Goal: Task Accomplishment & Management: Manage account settings

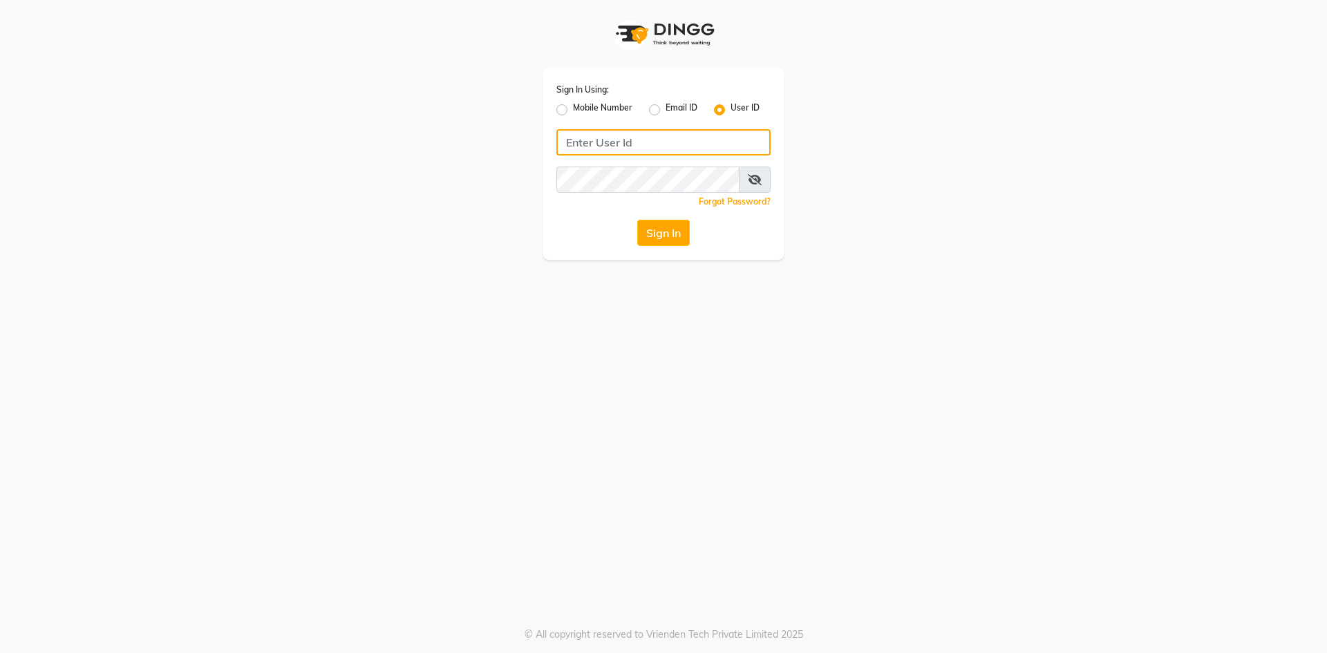
click at [590, 140] on input "Username" at bounding box center [663, 142] width 214 height 26
type input "infinitynails"
click at [637, 220] on button "Sign In" at bounding box center [663, 233] width 53 height 26
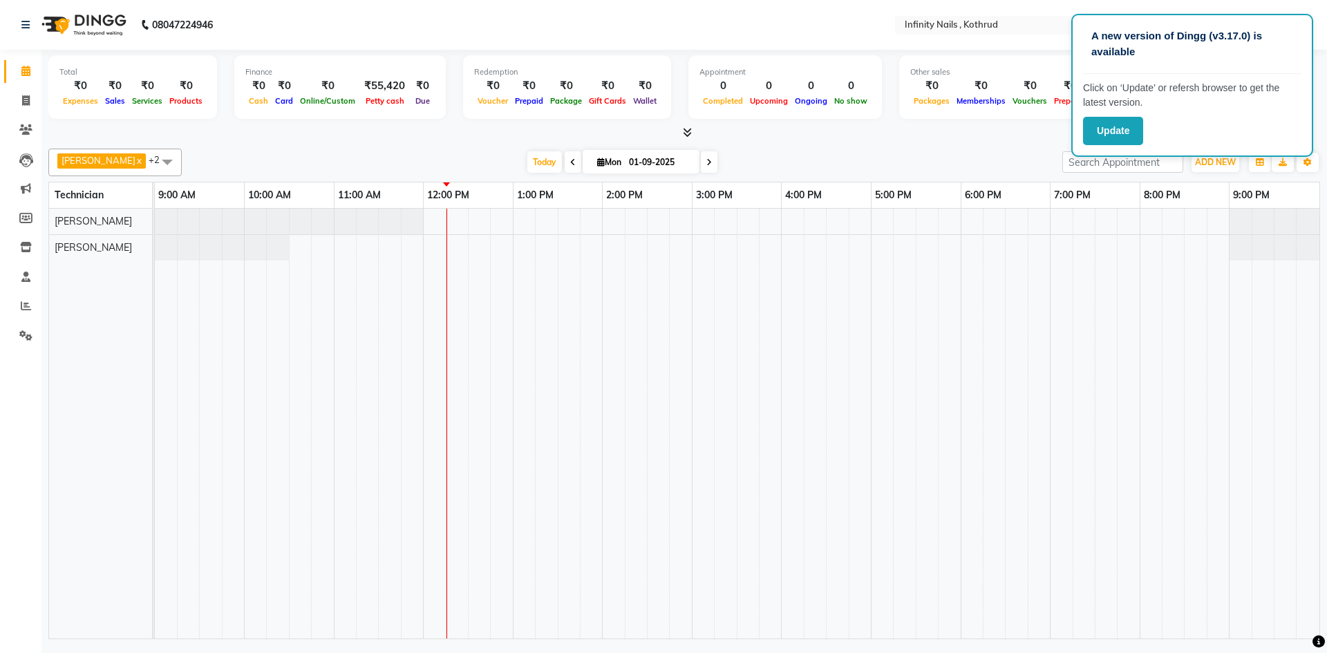
click at [914, 146] on div "[PERSON_NAME] x [PERSON_NAME] x [PERSON_NAME] x +2 Select All [PERSON_NAME] [PE…" at bounding box center [684, 391] width 1272 height 496
click at [436, 215] on div at bounding box center [737, 424] width 1165 height 430
select select "51567"
select select "tentative"
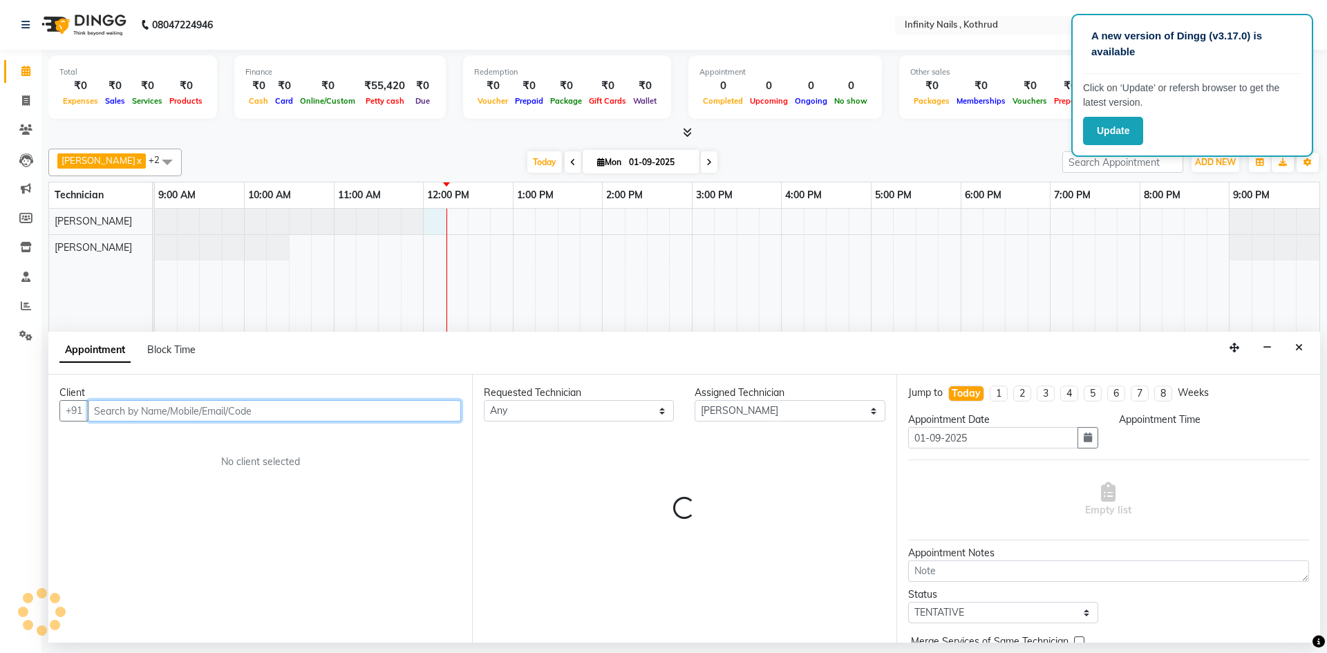
select select "720"
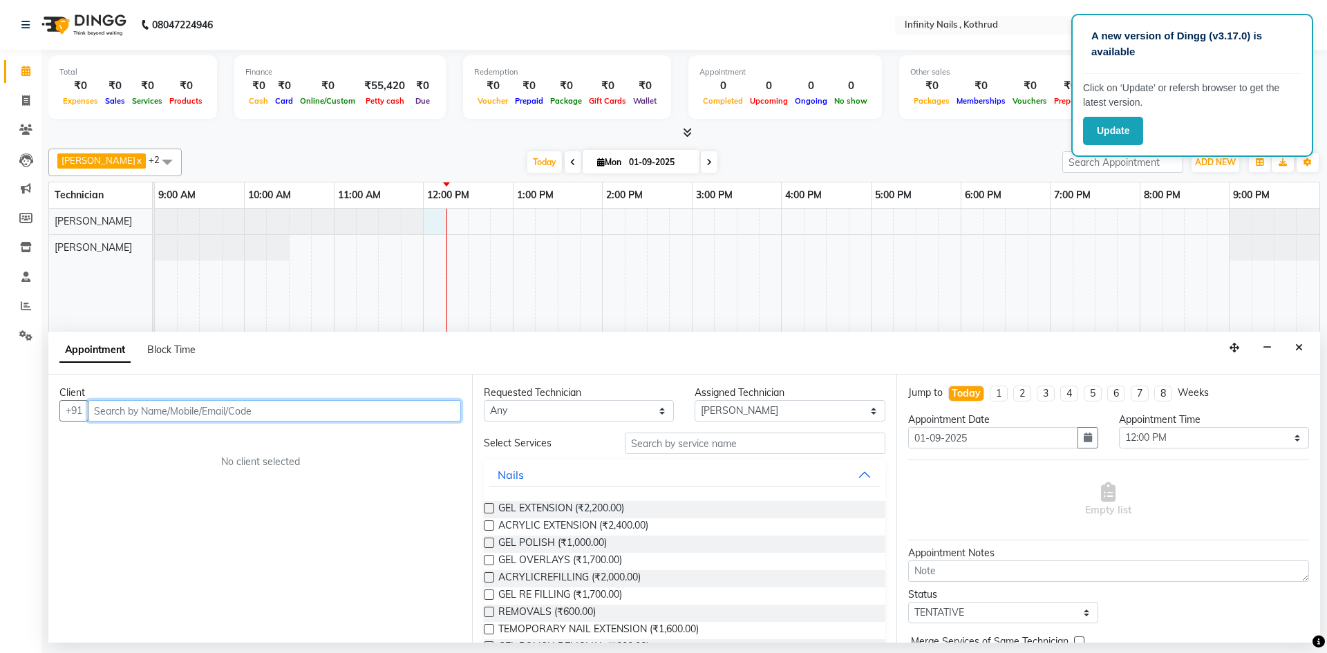
click at [233, 415] on input "text" at bounding box center [274, 410] width 373 height 21
type input "9607100031"
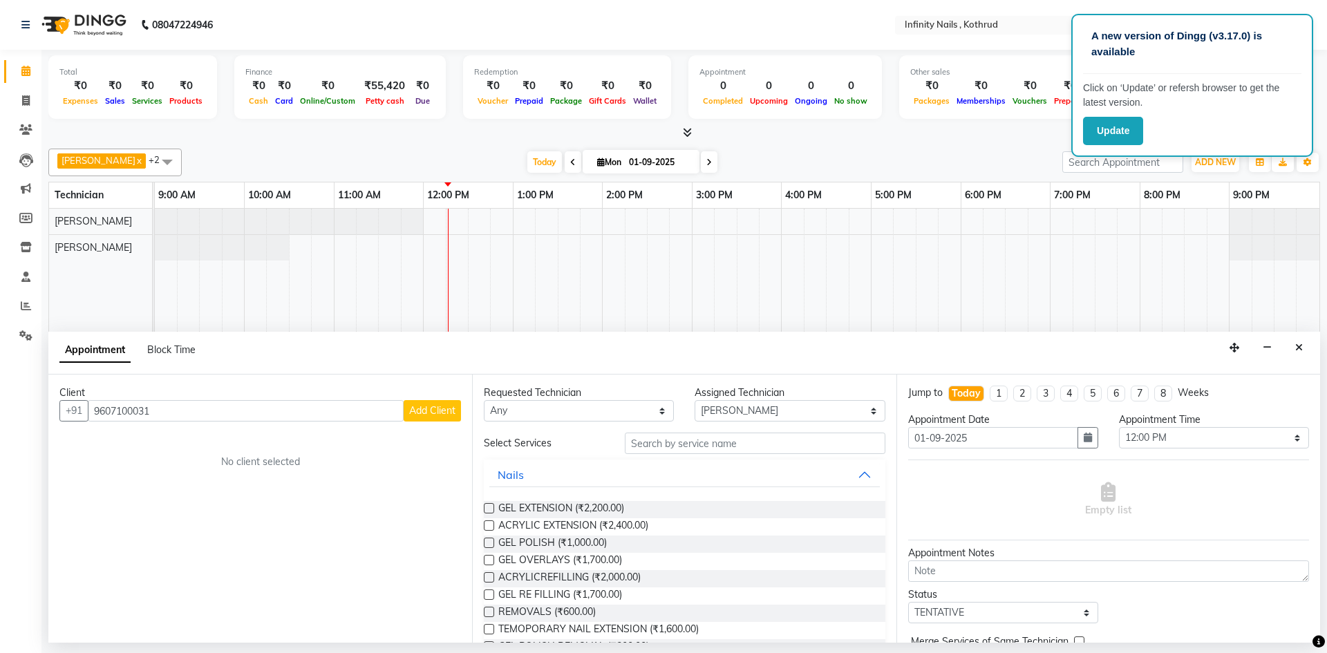
click at [417, 413] on span "Add Client" at bounding box center [432, 410] width 46 height 12
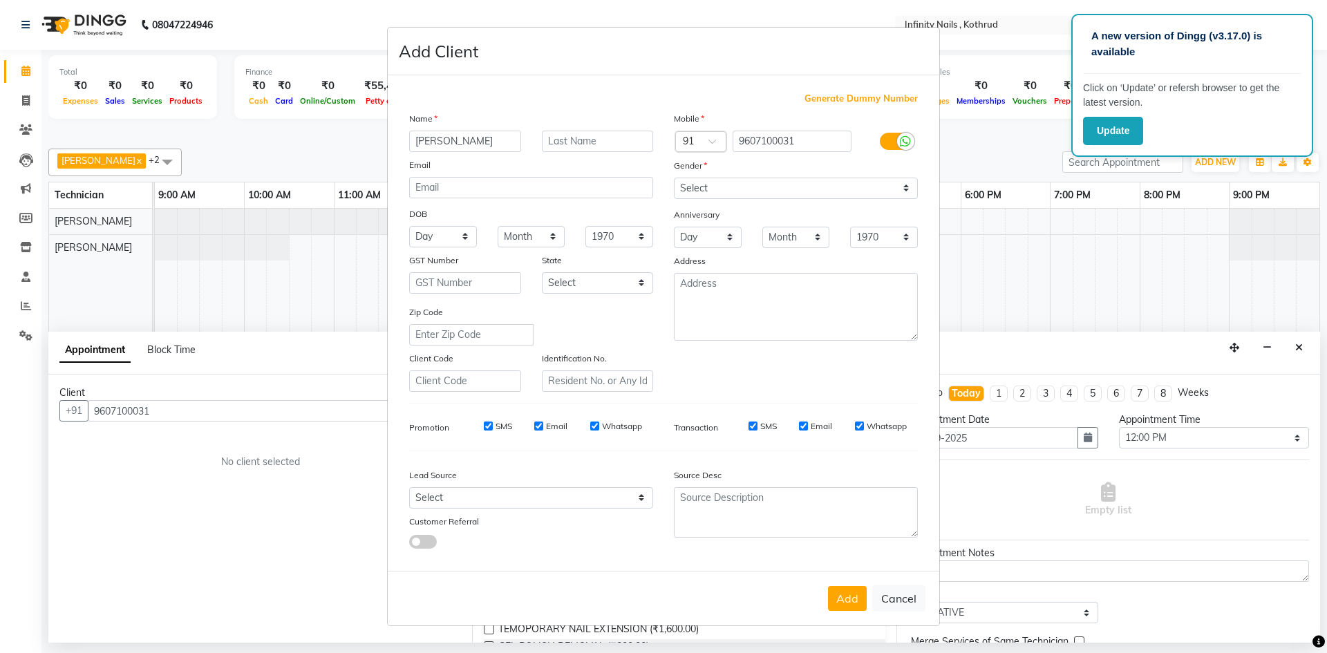
type input "[PERSON_NAME]"
click at [601, 142] on input "text" at bounding box center [598, 141] width 112 height 21
type input "Inani"
drag, startPoint x: 780, startPoint y: 187, endPoint x: 777, endPoint y: 194, distance: 7.4
click at [780, 187] on select "Select [DEMOGRAPHIC_DATA] [DEMOGRAPHIC_DATA] Other Prefer Not To Say" at bounding box center [796, 188] width 244 height 21
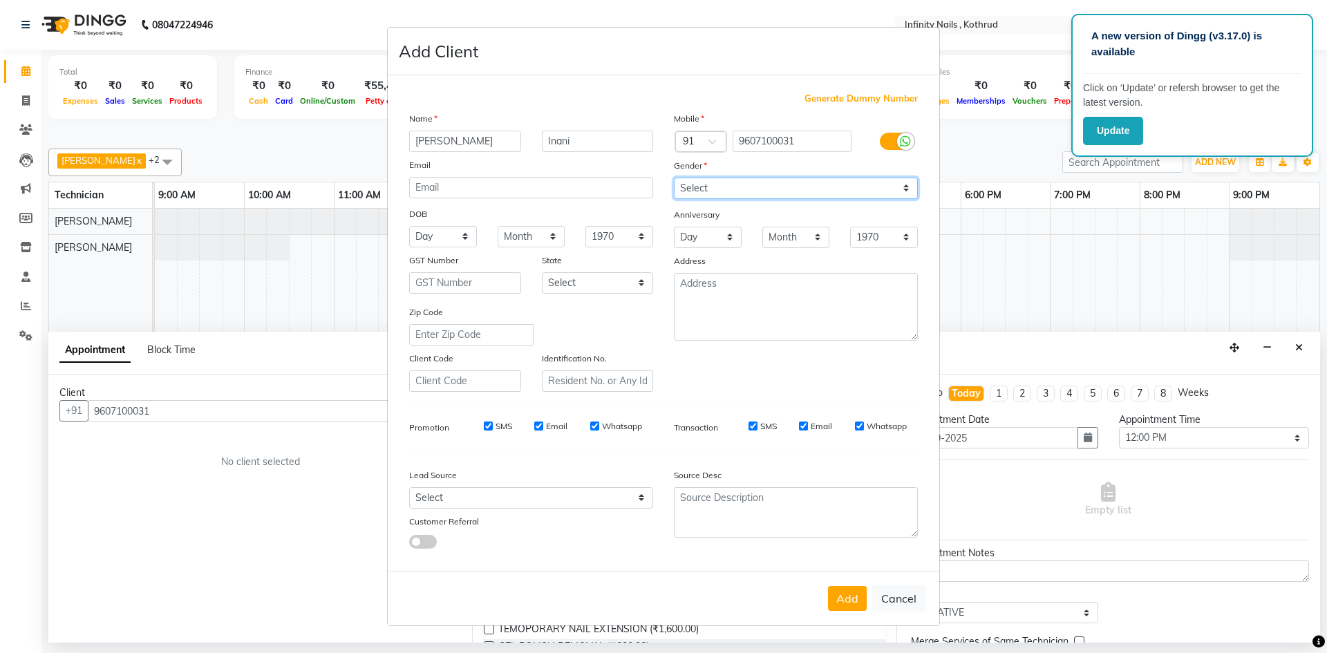
select select "[DEMOGRAPHIC_DATA]"
click at [674, 178] on select "Select [DEMOGRAPHIC_DATA] [DEMOGRAPHIC_DATA] Other Prefer Not To Say" at bounding box center [796, 188] width 244 height 21
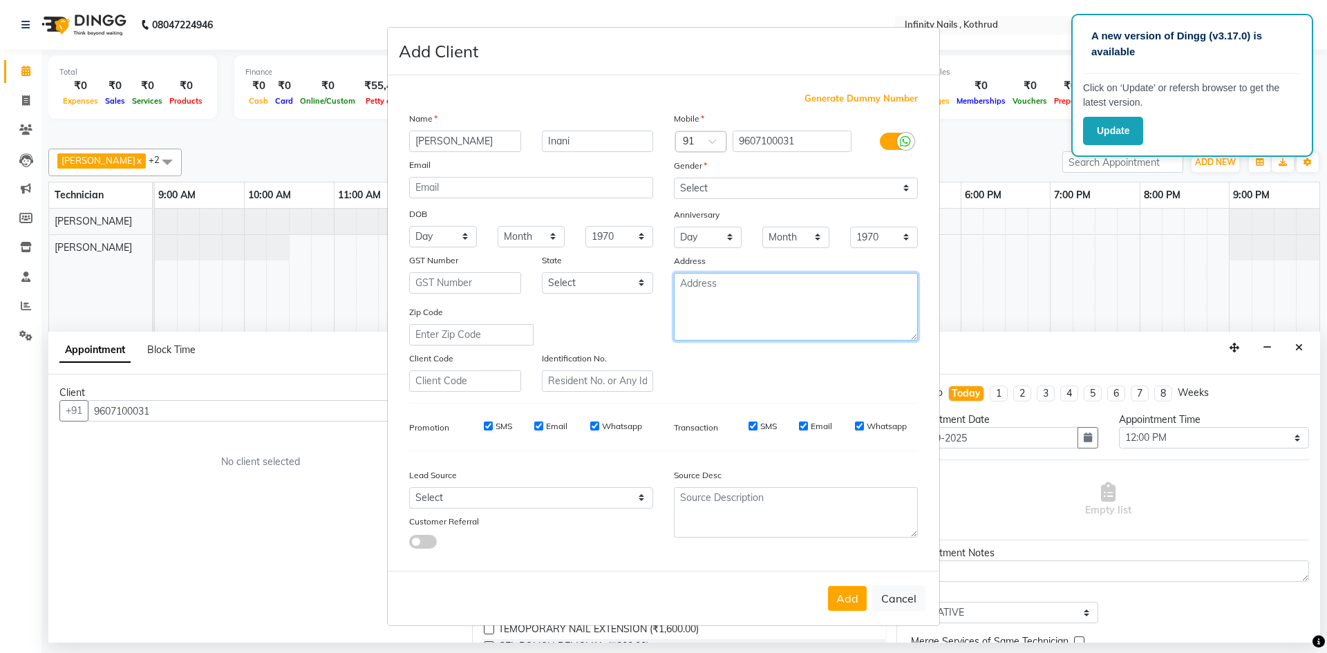
click at [753, 318] on textarea at bounding box center [796, 307] width 244 height 68
type textarea "Kothrud"
click at [607, 281] on select "Select [GEOGRAPHIC_DATA] [GEOGRAPHIC_DATA] [GEOGRAPHIC_DATA] [GEOGRAPHIC_DATA] …" at bounding box center [598, 282] width 112 height 21
select select "22"
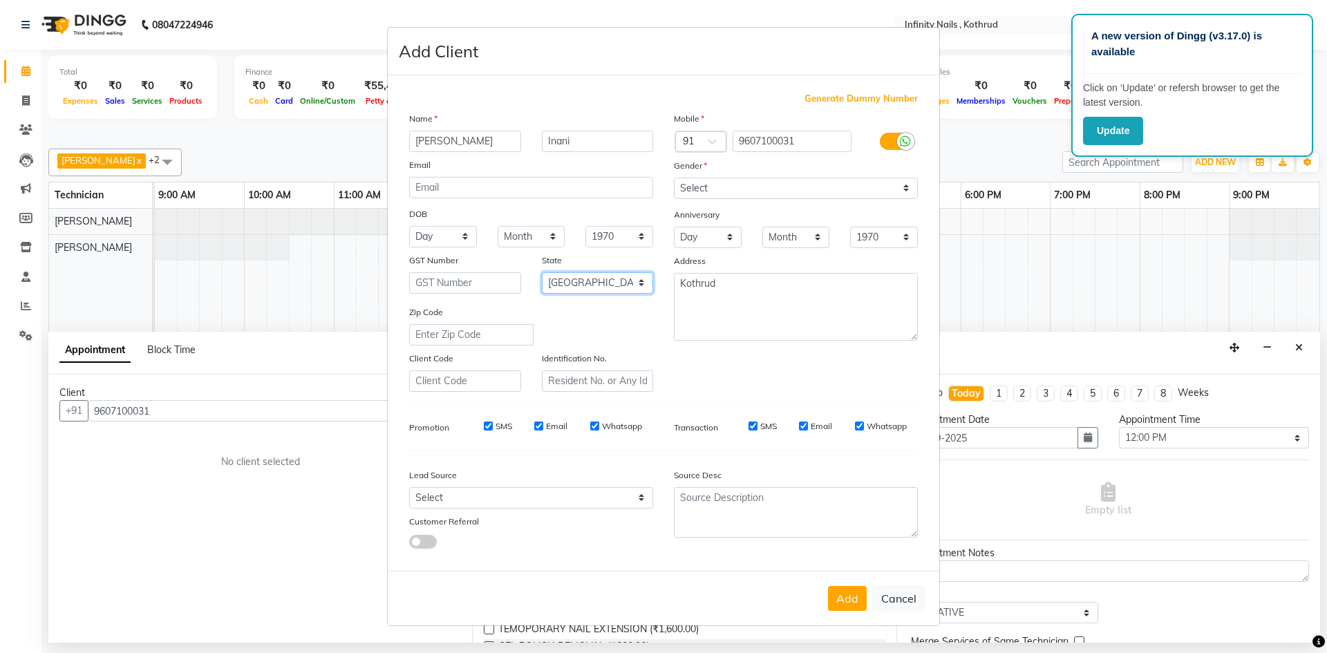
click at [542, 272] on select "Select [GEOGRAPHIC_DATA] [GEOGRAPHIC_DATA] [GEOGRAPHIC_DATA] [GEOGRAPHIC_DATA] …" at bounding box center [598, 282] width 112 height 21
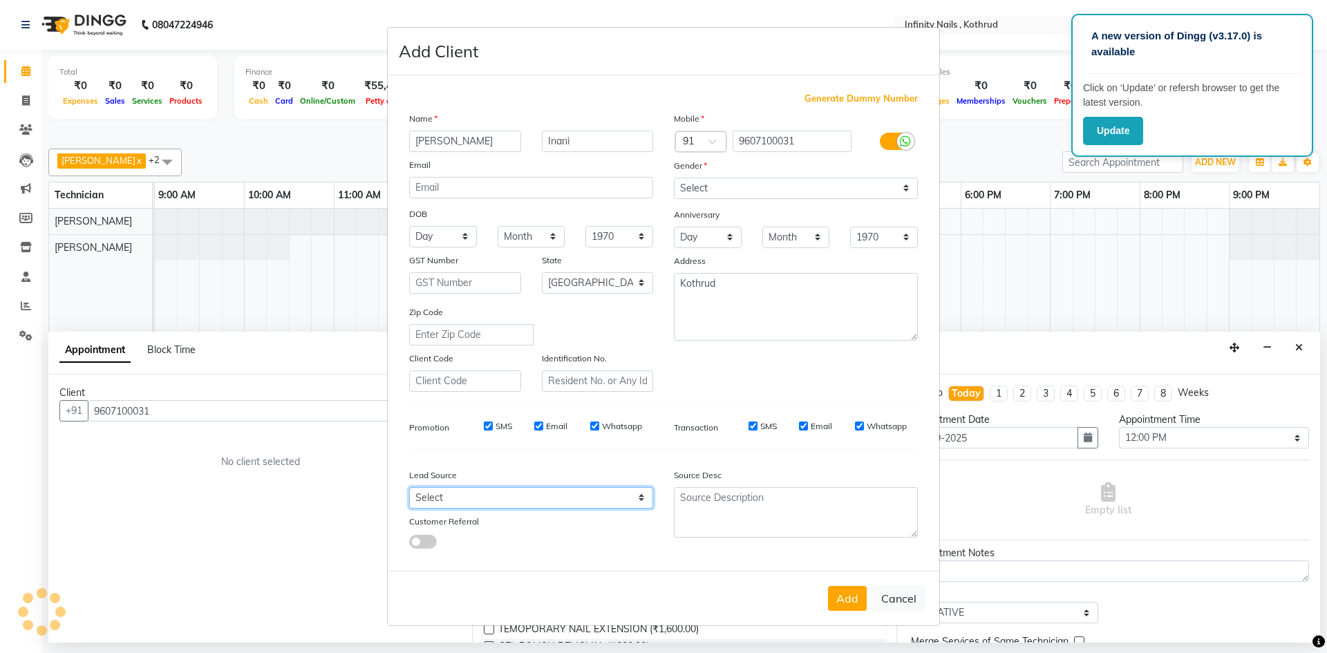
click at [554, 491] on select "Select Walk-in Referral Internet Friend Word of Mouth Advertisement Facebook Ju…" at bounding box center [531, 497] width 244 height 21
select select "46982"
click at [409, 487] on select "Select Walk-in Referral Internet Friend Word of Mouth Advertisement Facebook Ju…" at bounding box center [531, 497] width 244 height 21
click at [831, 599] on button "Add" at bounding box center [847, 598] width 39 height 25
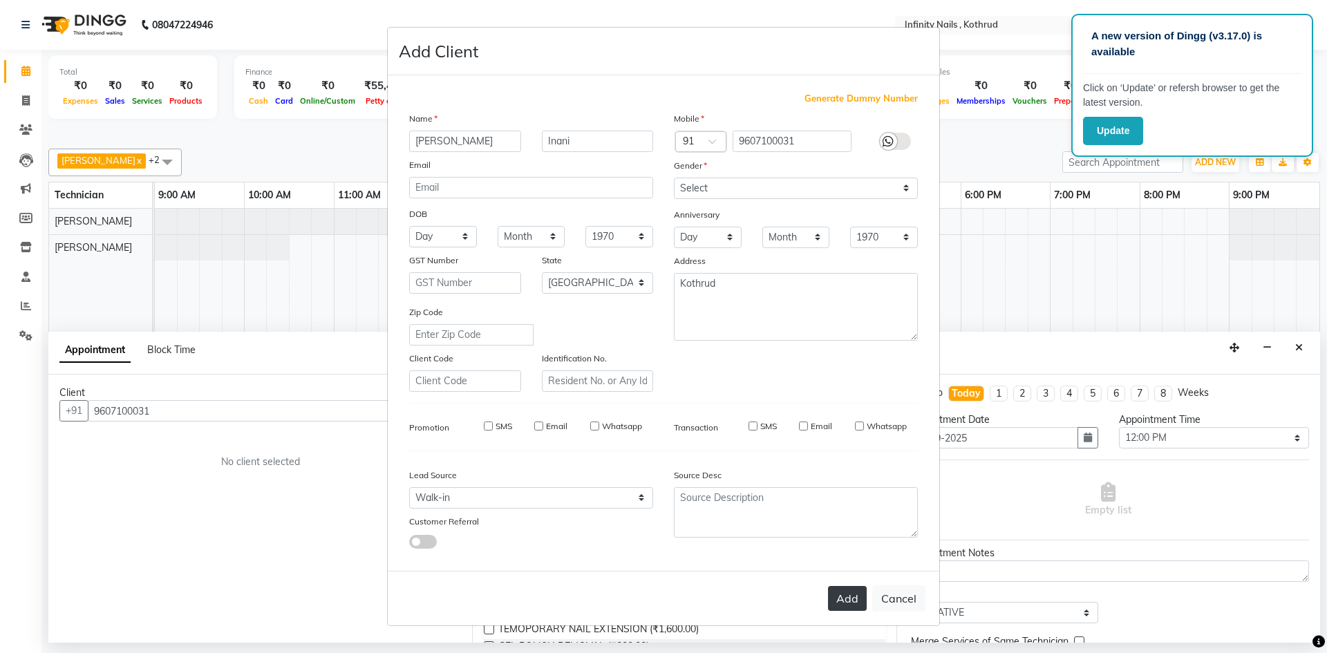
select select
select select "null"
select select
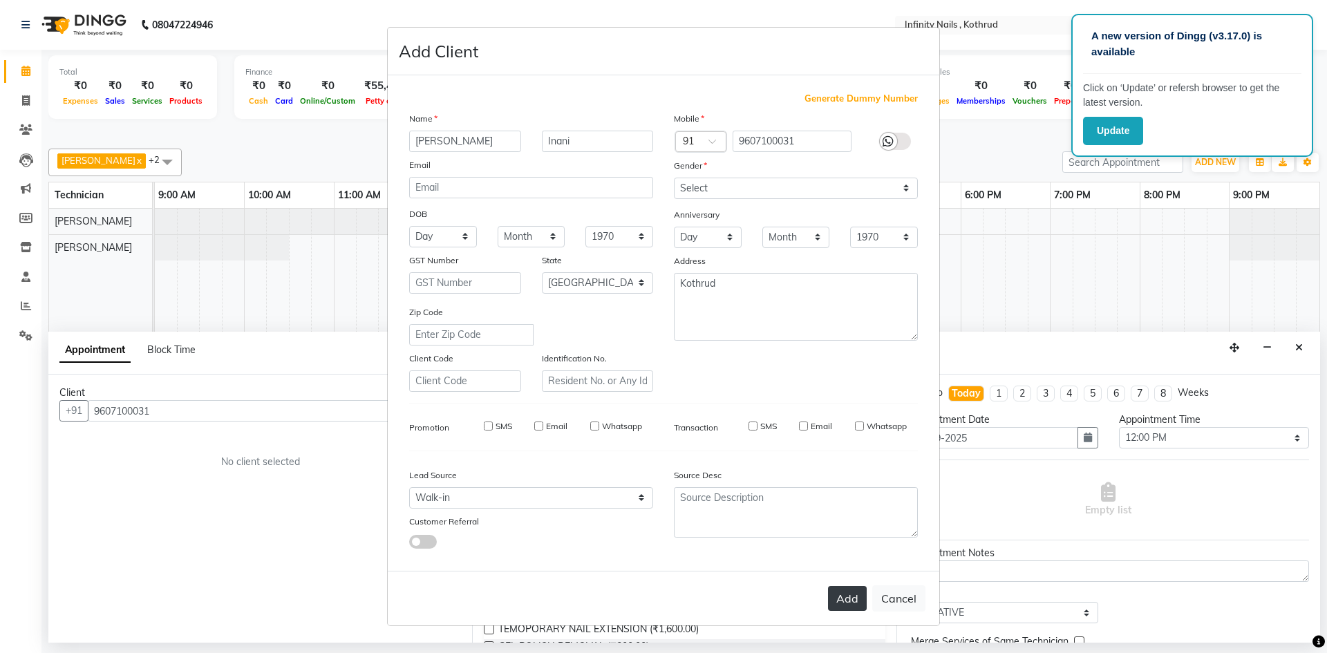
select select
checkbox input "false"
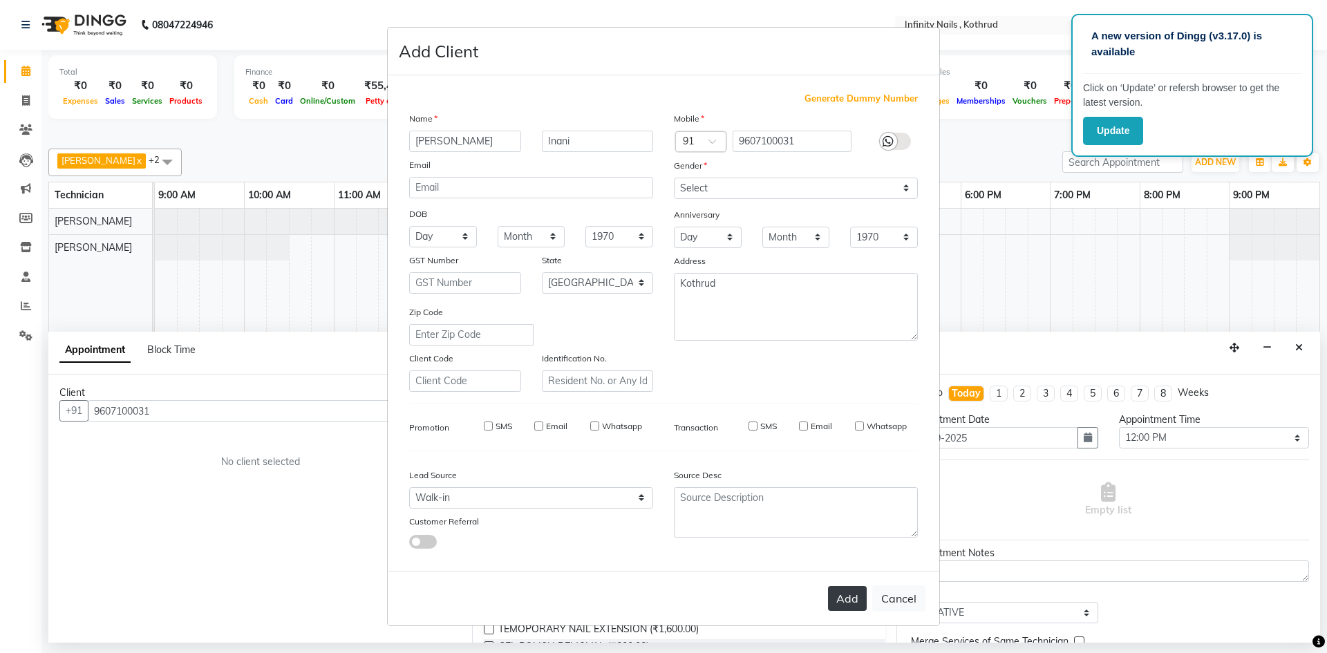
checkbox input "false"
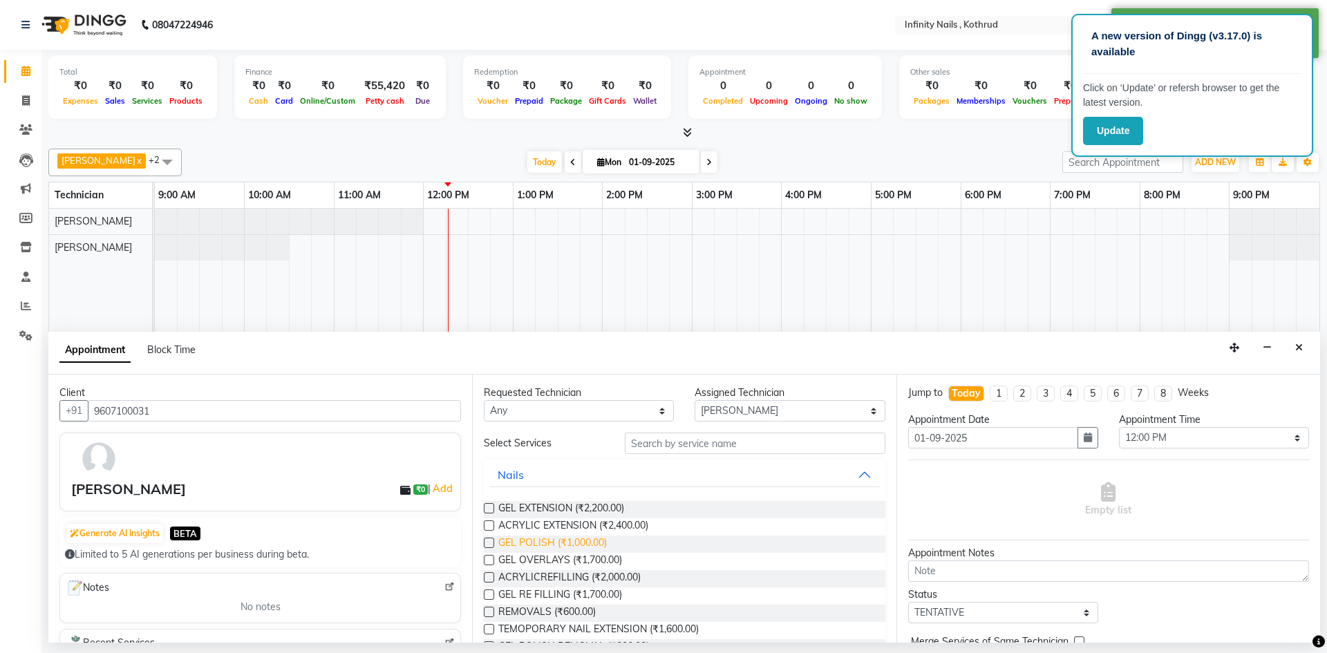
click at [525, 547] on span "GEL POLISH (₹1,000.00)" at bounding box center [552, 544] width 109 height 17
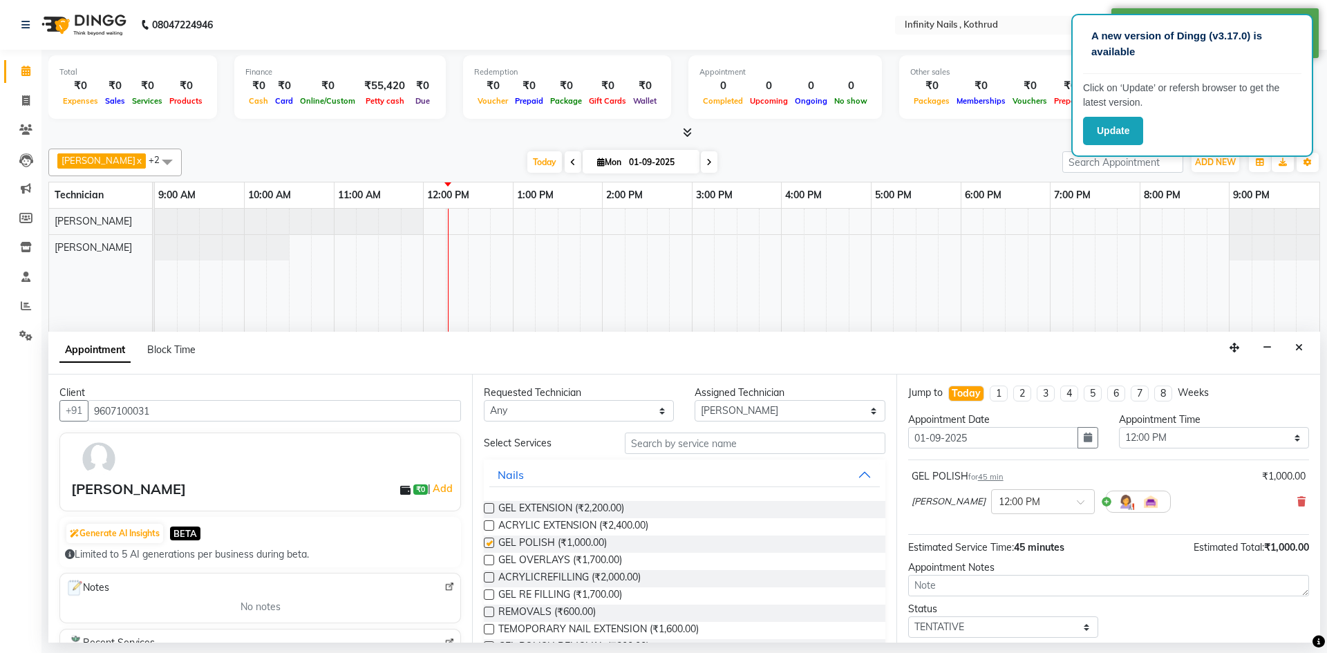
checkbox input "false"
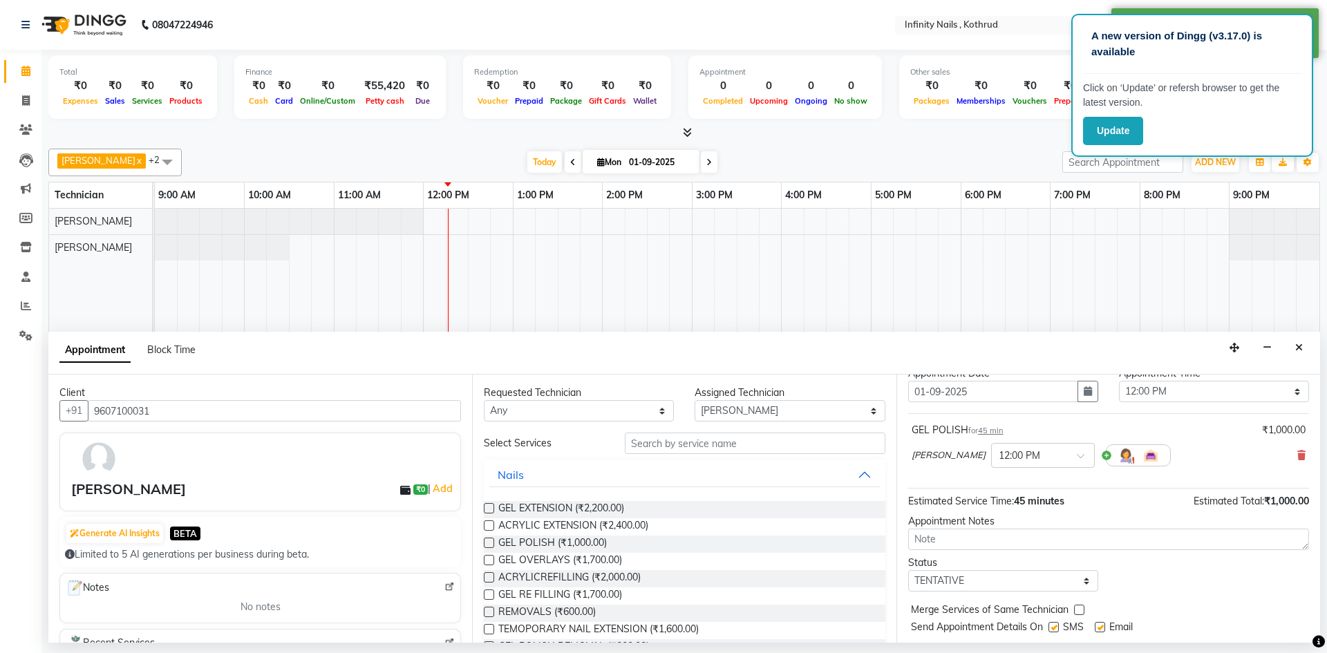
scroll to position [82, 0]
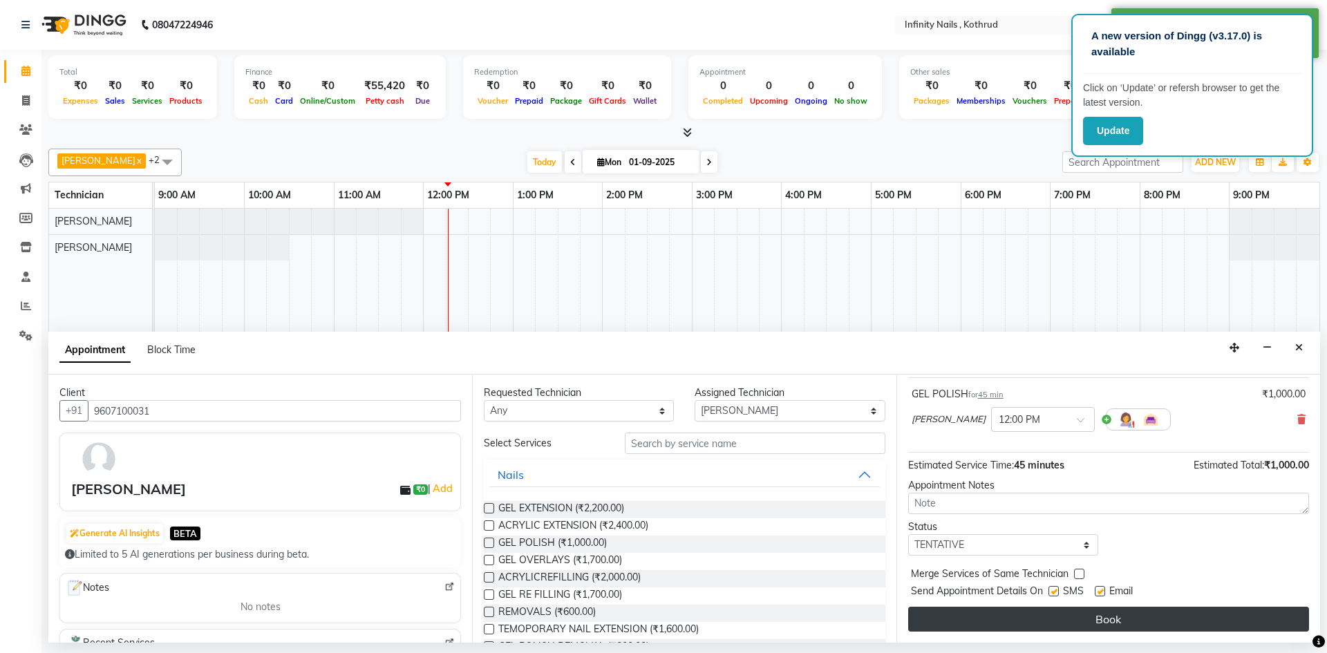
click at [1063, 625] on button "Book" at bounding box center [1108, 619] width 401 height 25
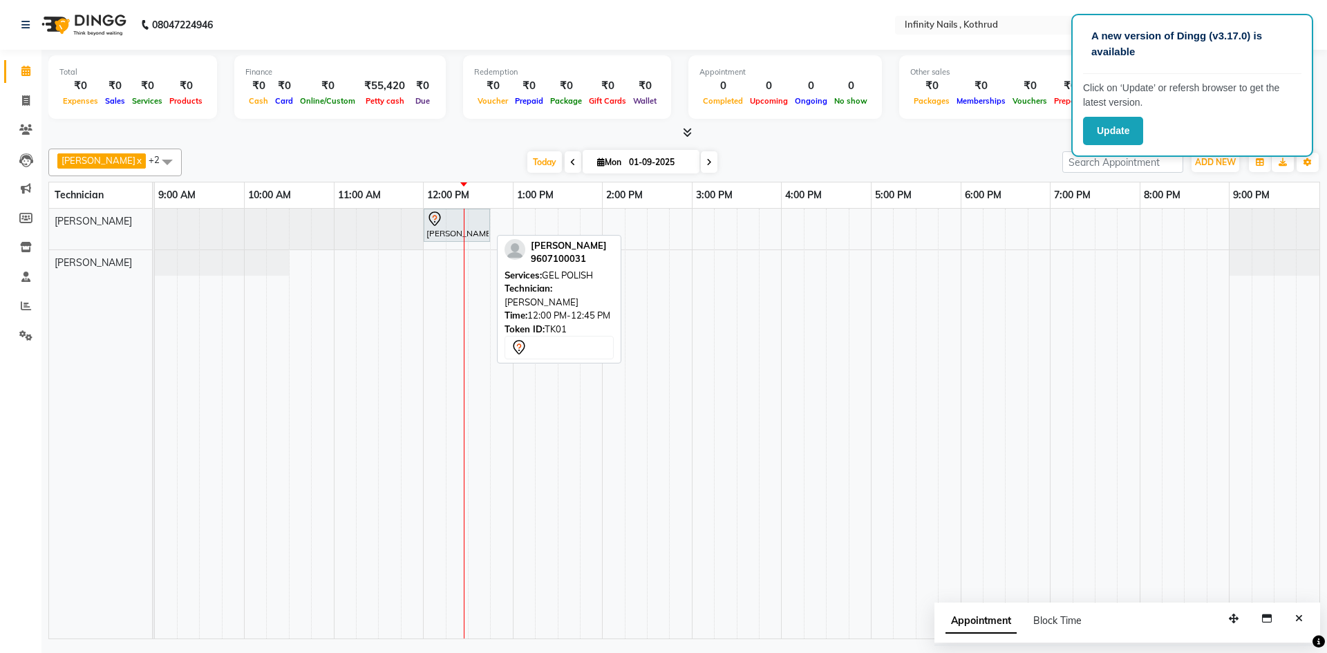
click at [465, 223] on div at bounding box center [456, 219] width 61 height 17
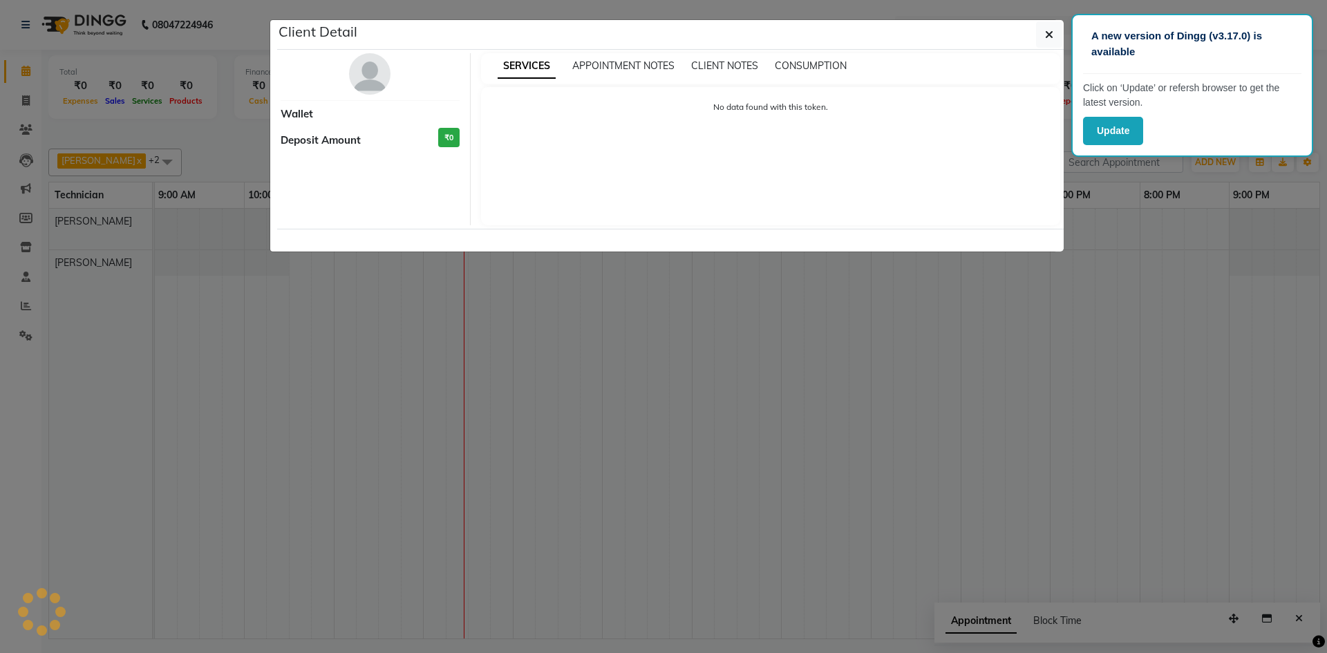
select select "7"
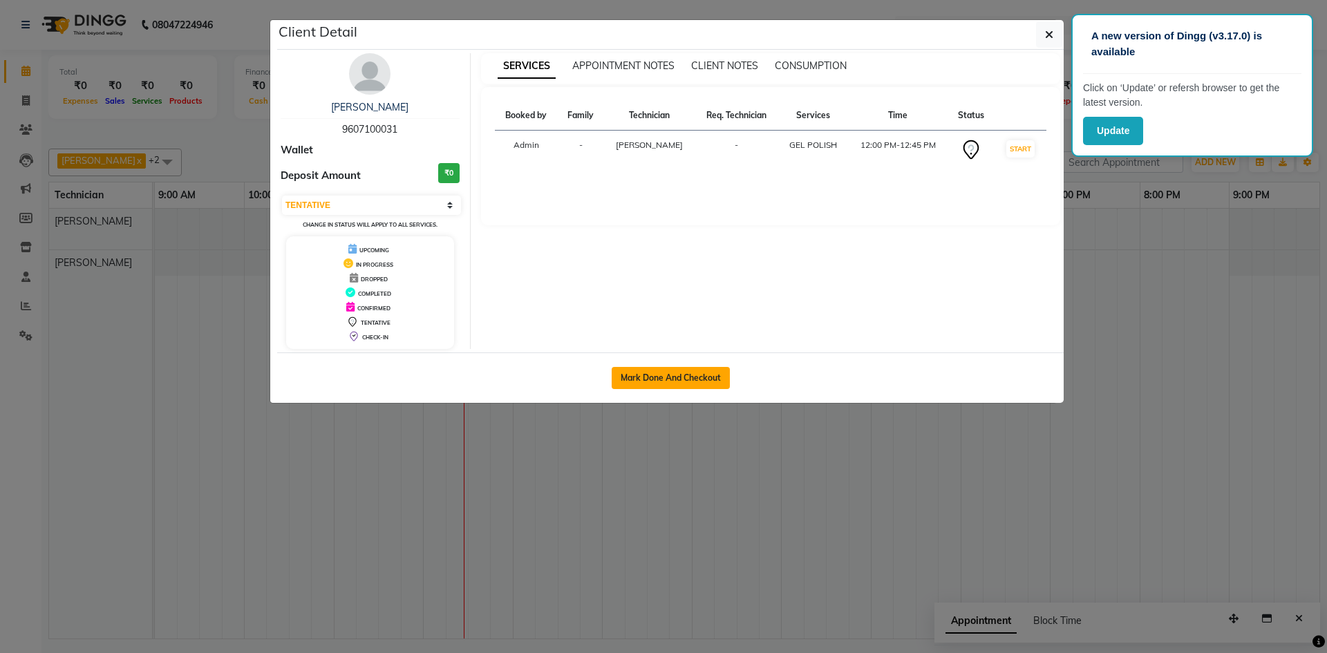
click at [701, 373] on button "Mark Done And Checkout" at bounding box center [671, 378] width 118 height 22
select select "6640"
select select "service"
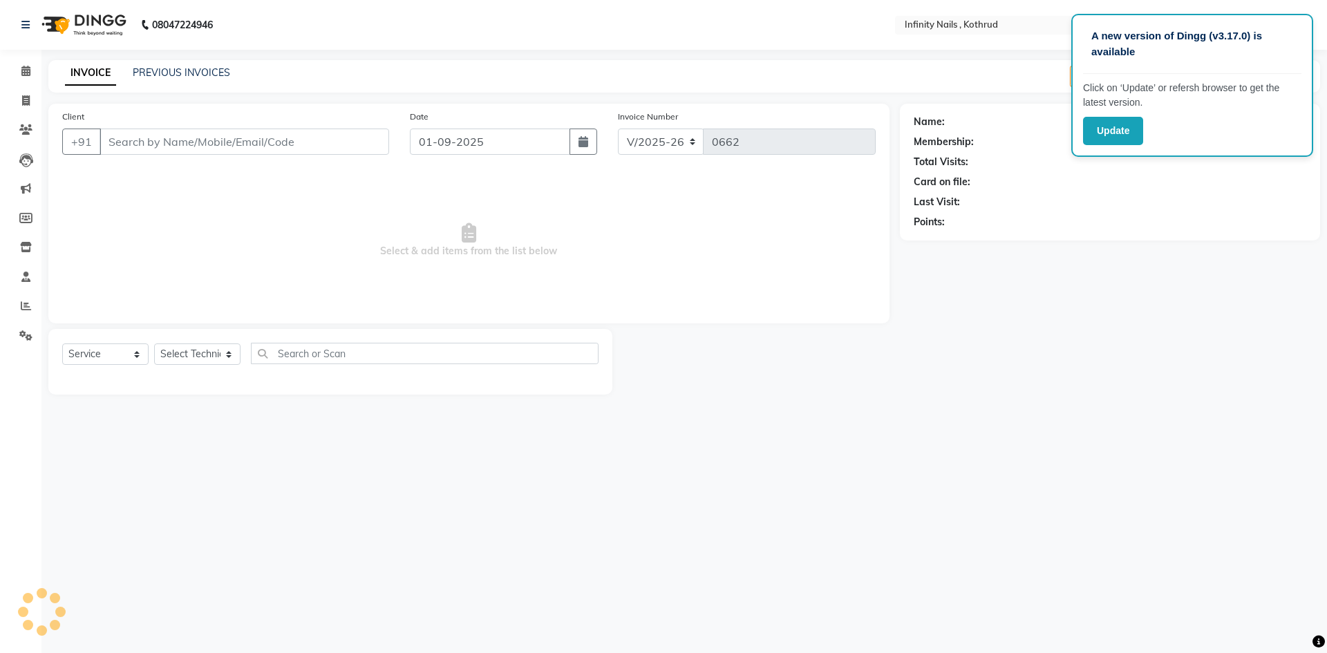
type input "9607100031"
select select "51567"
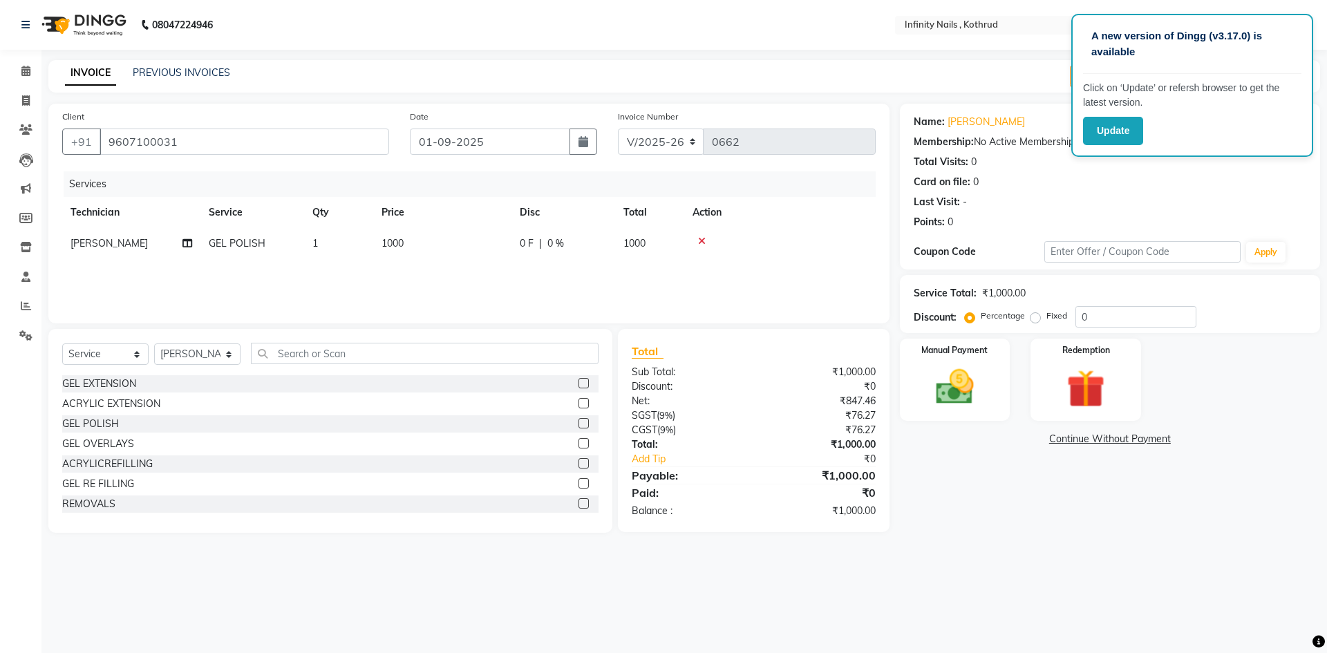
click at [412, 240] on td "1000" at bounding box center [442, 243] width 138 height 31
select select "51567"
click at [545, 241] on input "1000" at bounding box center [507, 246] width 122 height 21
type input "1"
type input "130"
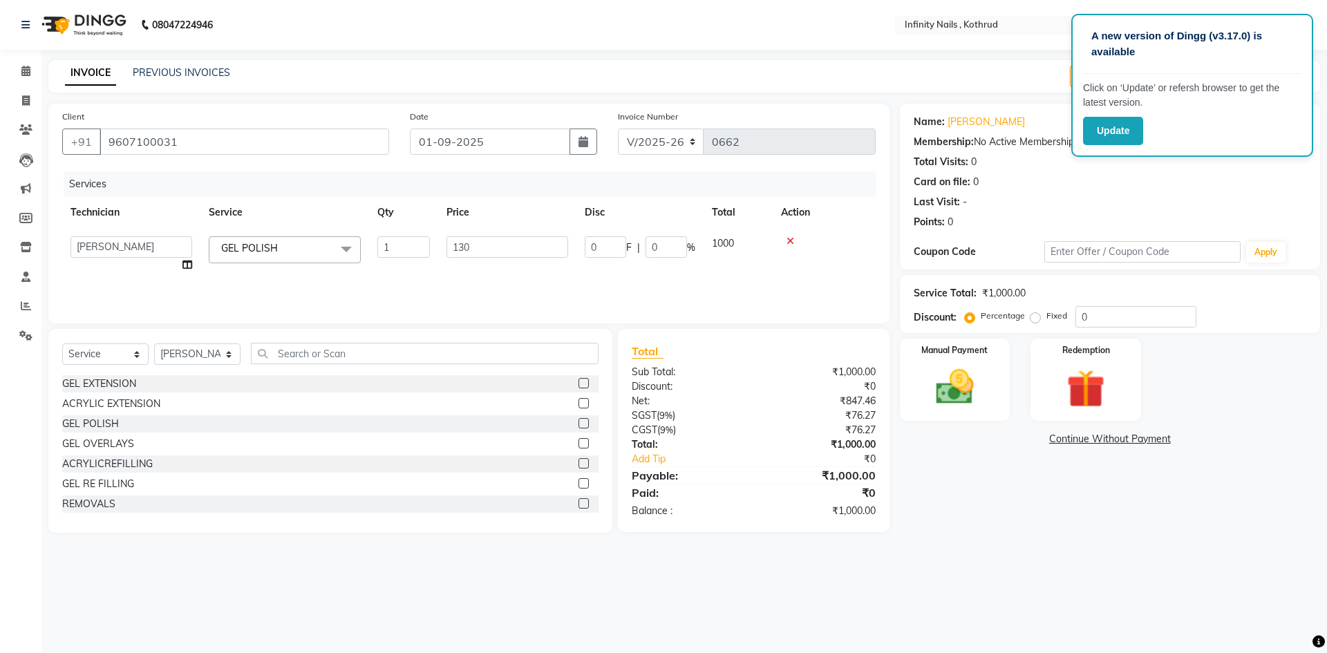
click at [544, 279] on div "Services Technician Service Qty Price Disc Total Action [PERSON_NAME] [PERSON_N…" at bounding box center [468, 240] width 813 height 138
click at [969, 377] on img at bounding box center [955, 387] width 64 height 46
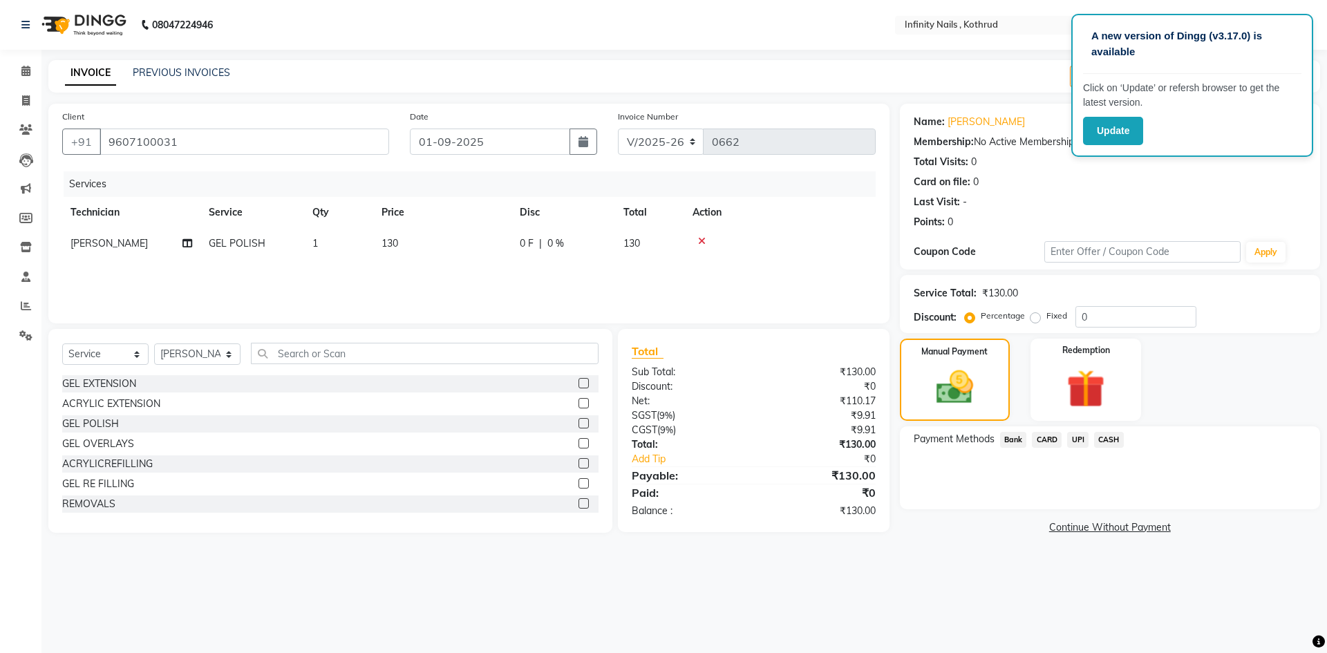
click at [1024, 440] on span "Bank" at bounding box center [1013, 440] width 27 height 16
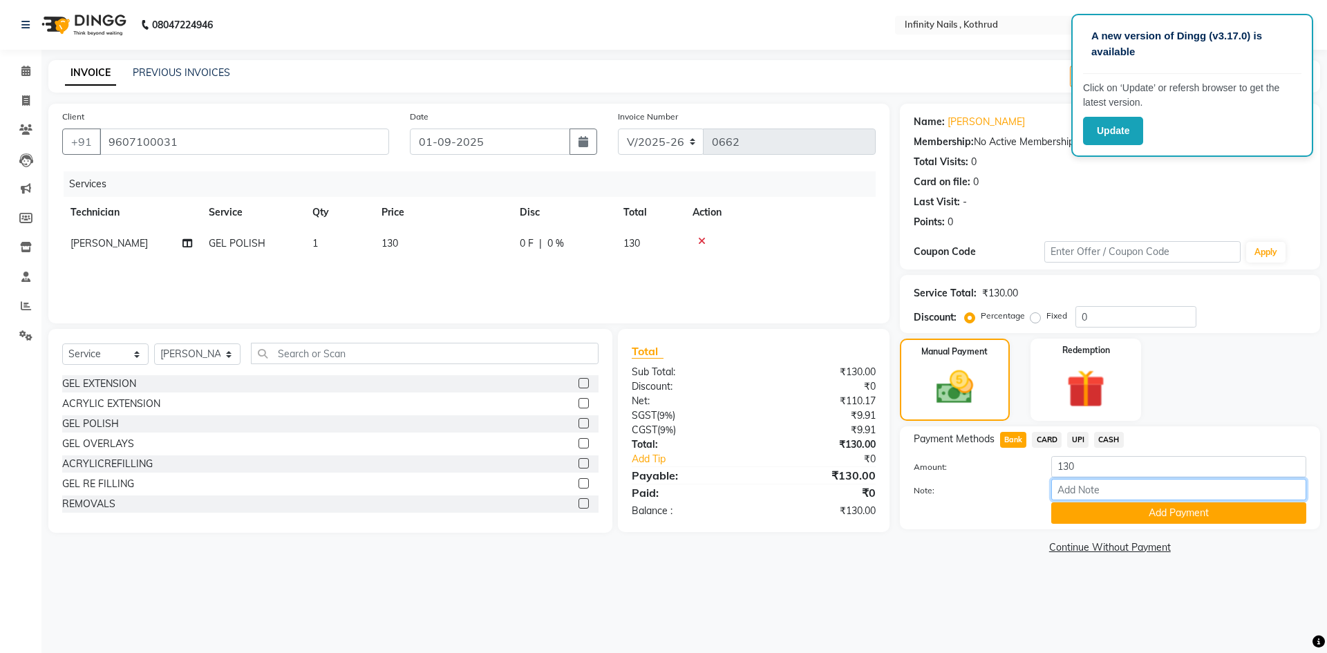
click at [1100, 496] on input "Note:" at bounding box center [1178, 489] width 255 height 21
click at [1103, 518] on button "Add Payment" at bounding box center [1178, 512] width 255 height 21
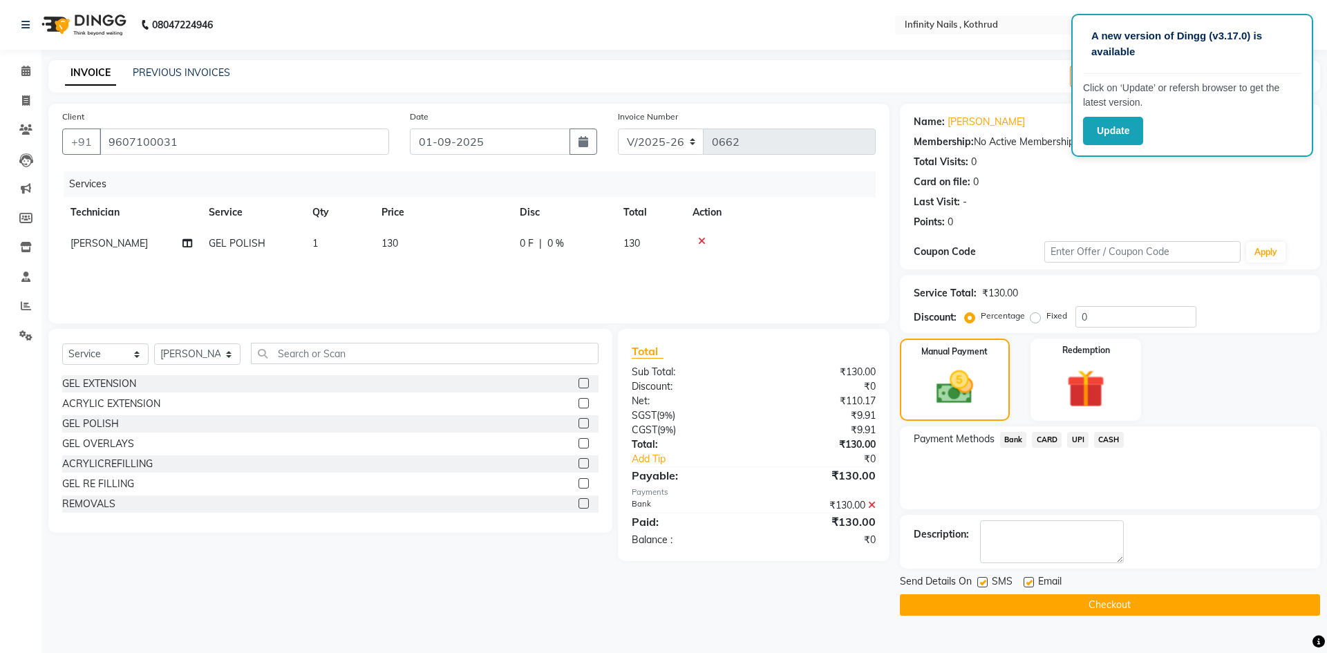
click at [1107, 601] on button "Checkout" at bounding box center [1110, 604] width 420 height 21
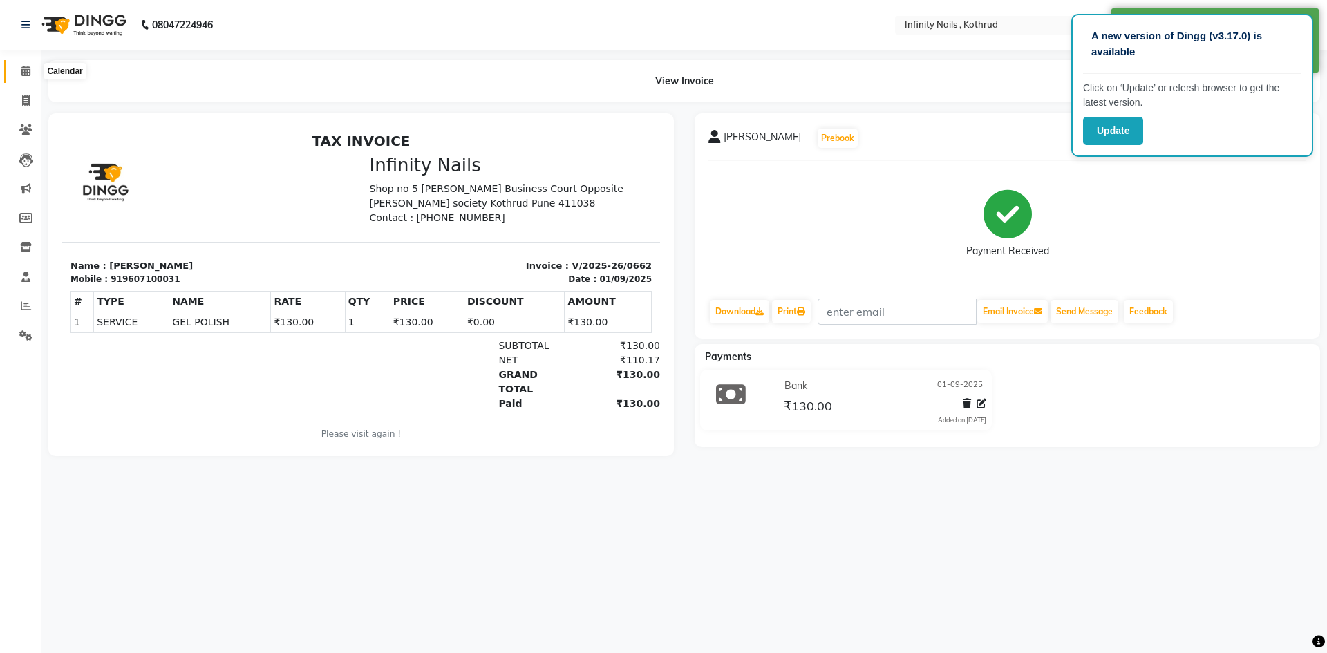
drag, startPoint x: 26, startPoint y: 70, endPoint x: 36, endPoint y: 82, distance: 15.7
click at [26, 70] on icon at bounding box center [25, 71] width 9 height 10
